Goal: Book appointment/travel/reservation

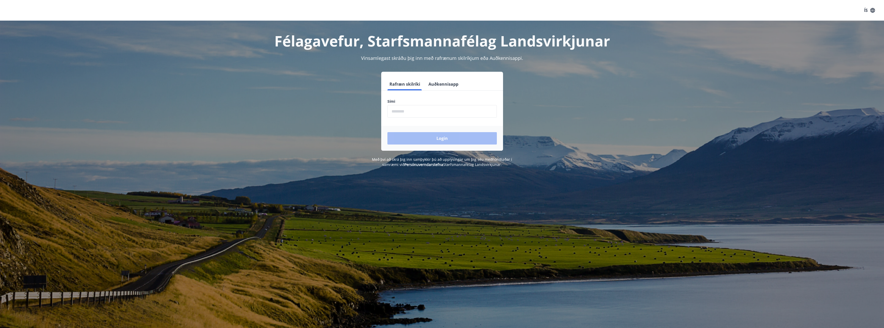
click at [371, 115] on input "phone" at bounding box center [441, 111] width 109 height 13
type input "********"
click at [371, 138] on button "Login" at bounding box center [441, 138] width 109 height 12
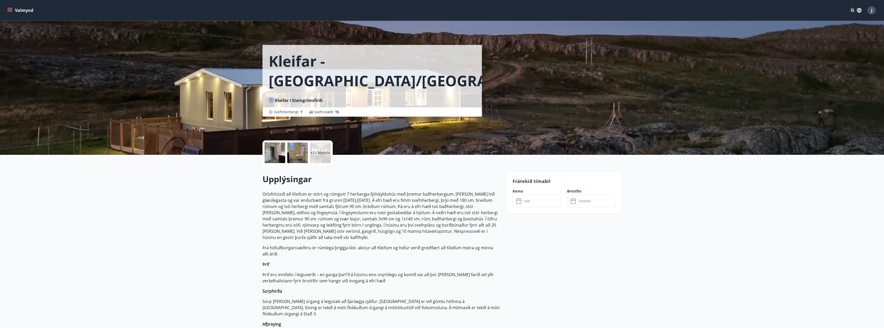
click at [10, 10] on icon "menu" at bounding box center [9, 10] width 5 height 5
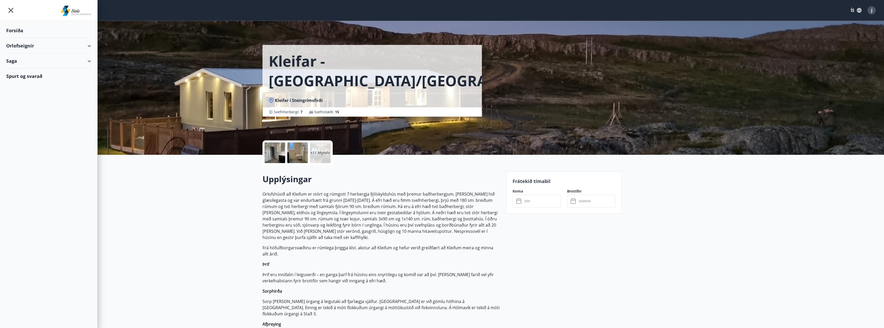
click at [18, 46] on div "Orlofseignir" at bounding box center [48, 45] width 85 height 15
click at [23, 61] on div "Framboð" at bounding box center [48, 58] width 77 height 11
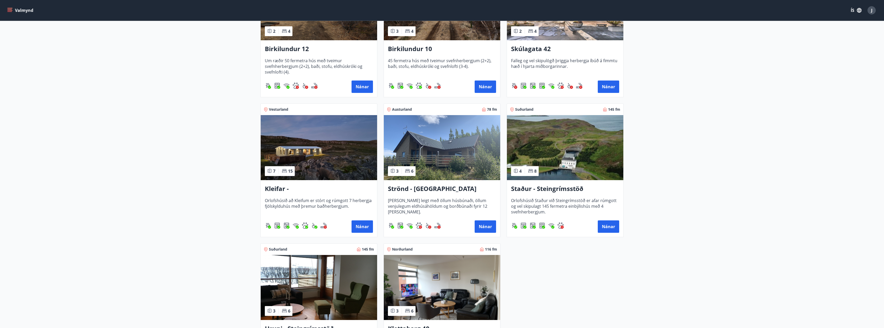
click at [406, 191] on h3 "Strönd - Egilsstaðir" at bounding box center [442, 188] width 108 height 9
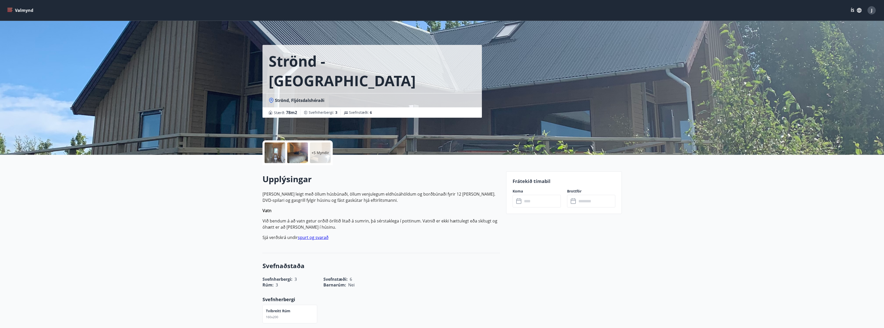
click at [541, 201] on input "text" at bounding box center [541, 201] width 38 height 13
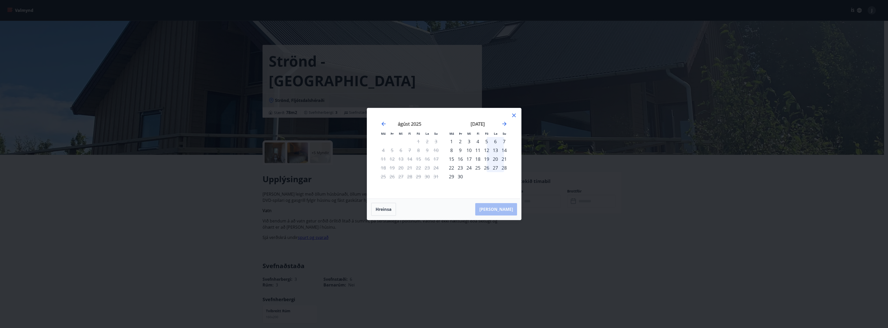
click at [516, 117] on icon at bounding box center [514, 115] width 6 height 6
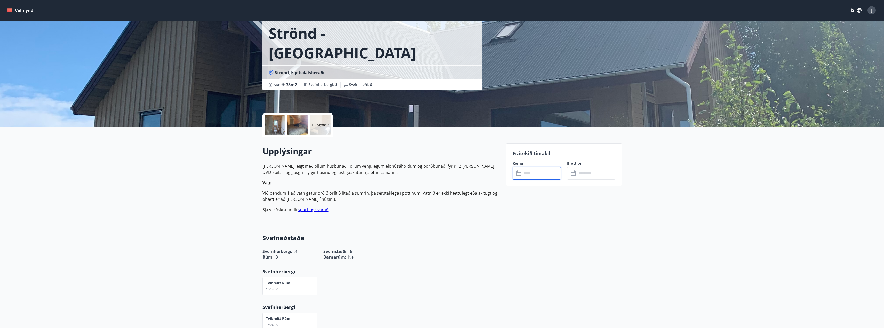
scroll to position [26, 0]
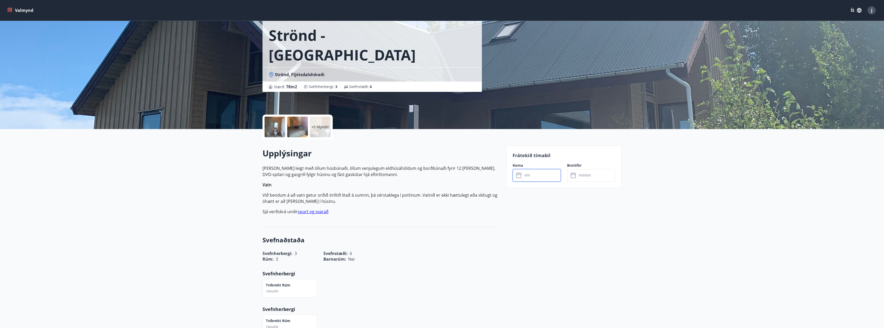
scroll to position [1, 0]
